Goal: Task Accomplishment & Management: Manage account settings

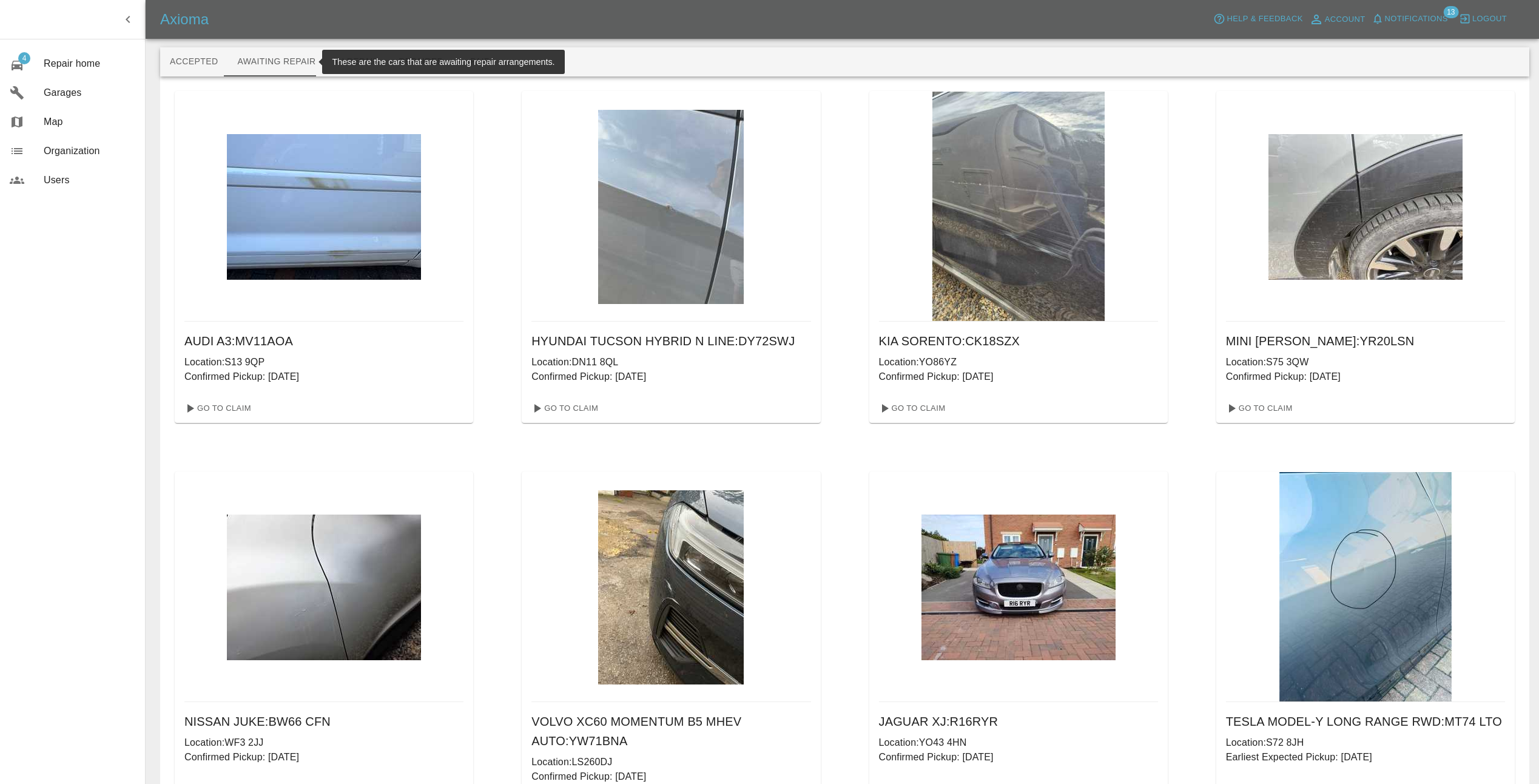
scroll to position [3, 0]
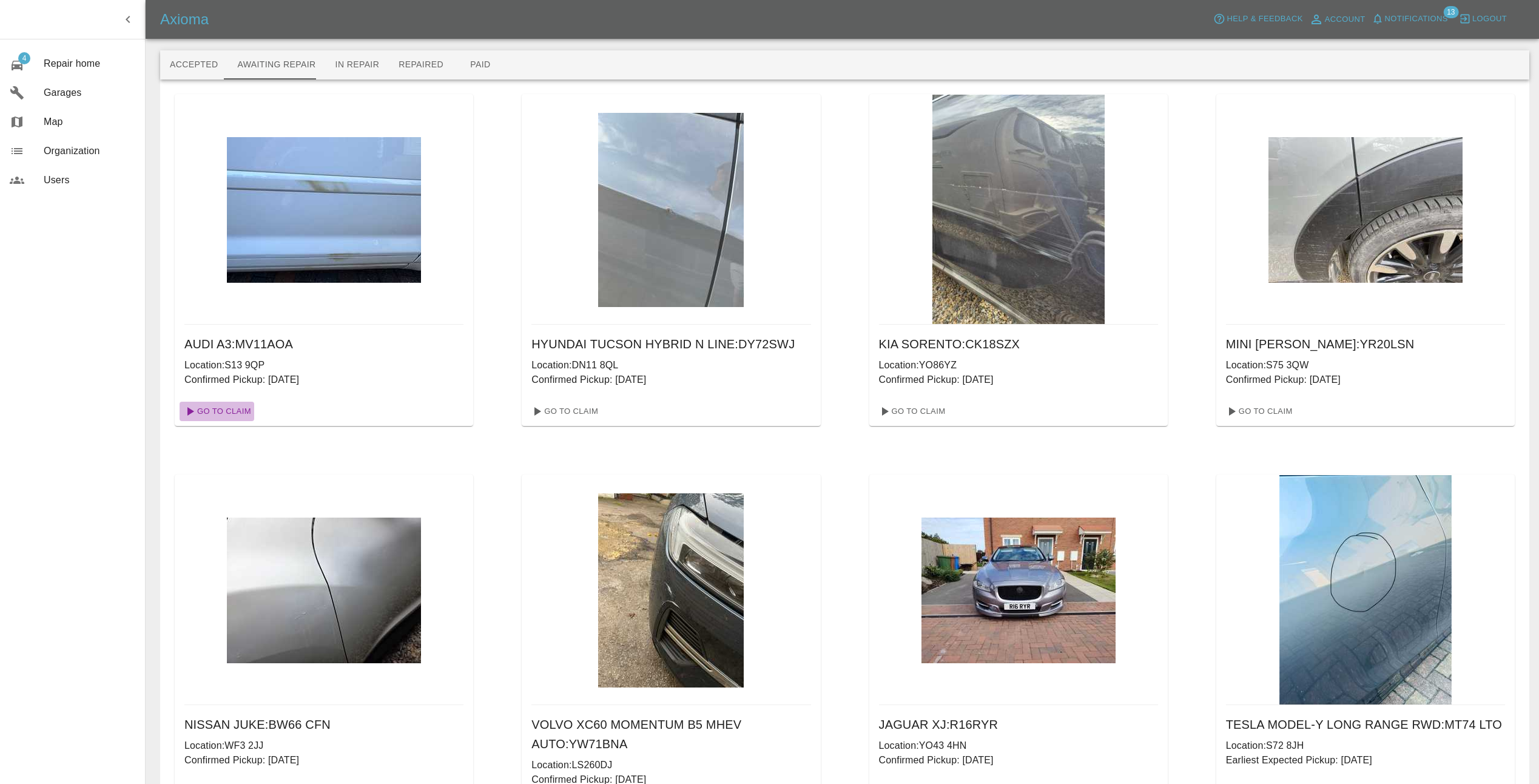
click at [227, 409] on link "Go To Claim" at bounding box center [216, 411] width 75 height 20
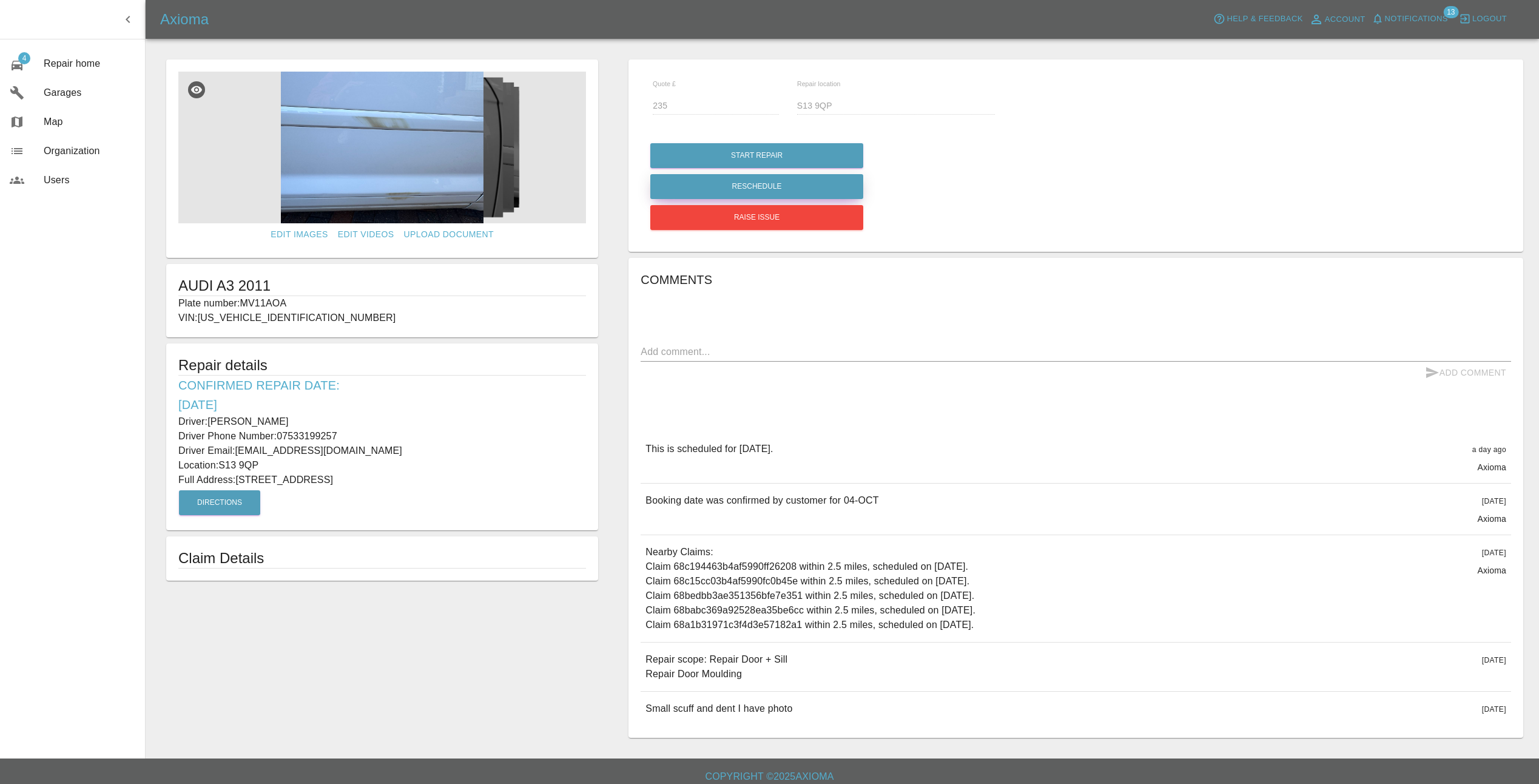
click at [741, 179] on button "Reschedule" at bounding box center [757, 186] width 213 height 25
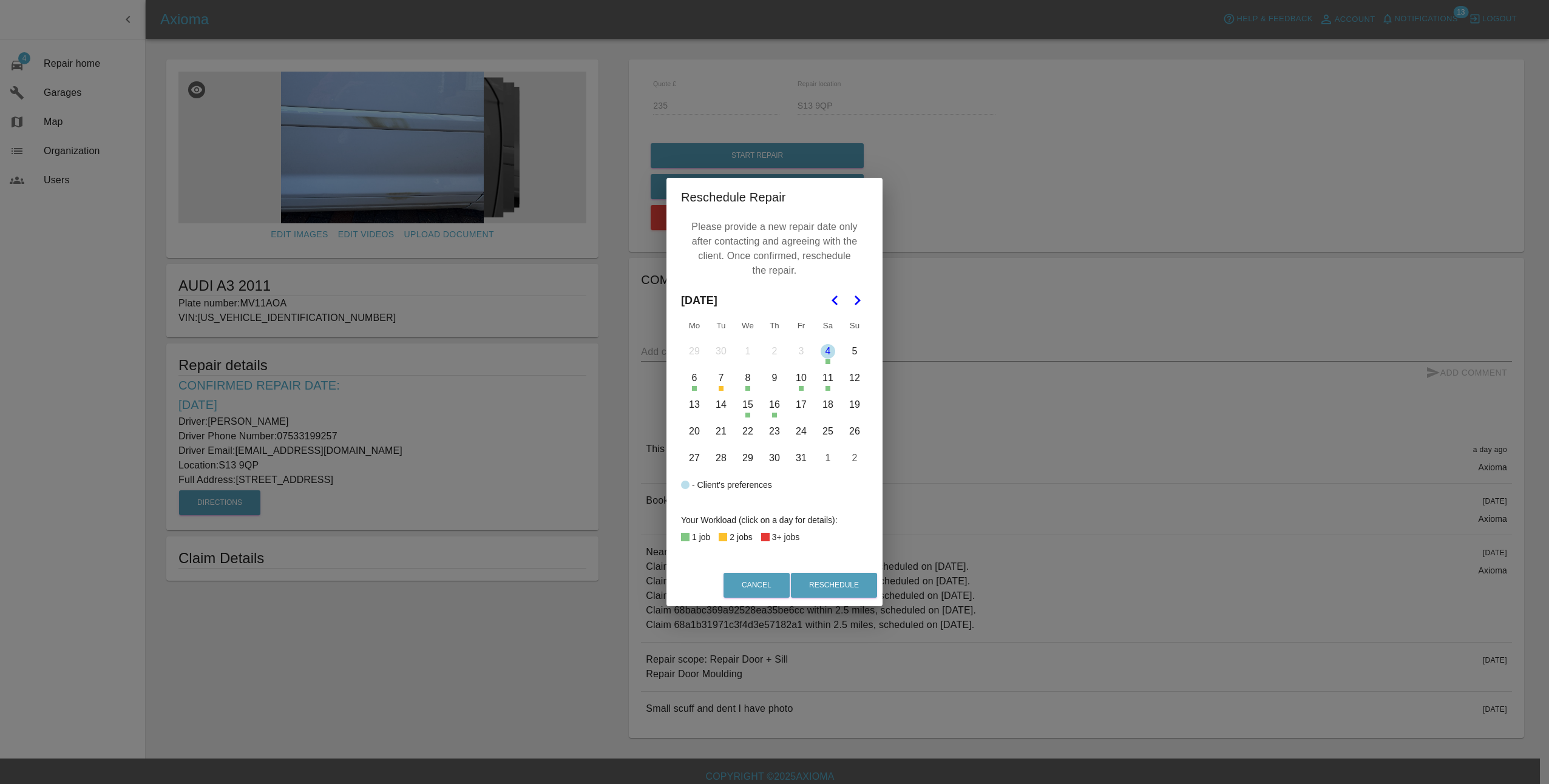
click at [802, 431] on button "24" at bounding box center [802, 432] width 26 height 26
click at [847, 588] on button "Reschedule" at bounding box center [834, 585] width 86 height 25
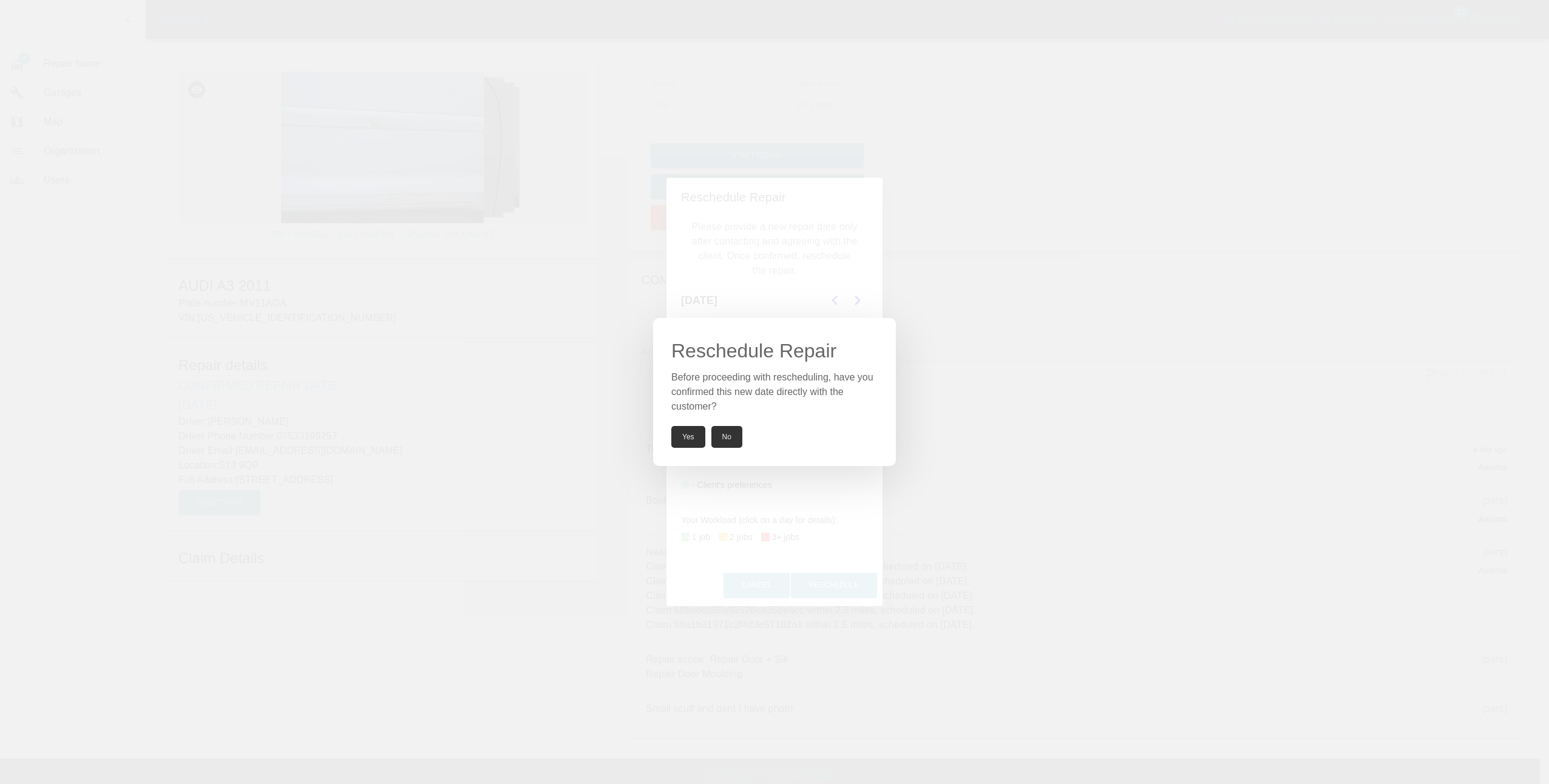
click at [689, 434] on button "Yes" at bounding box center [688, 436] width 34 height 22
